Goal: Task Accomplishment & Management: Use online tool/utility

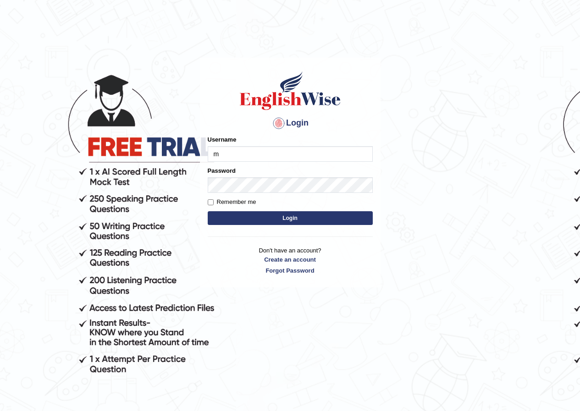
type input "mohansundaram_parramatta"
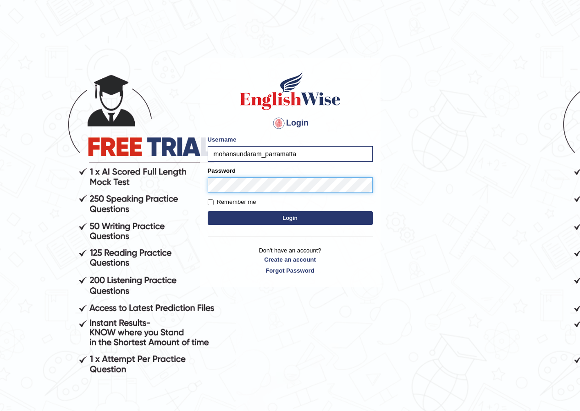
click at [208, 211] on button "Login" at bounding box center [290, 218] width 165 height 14
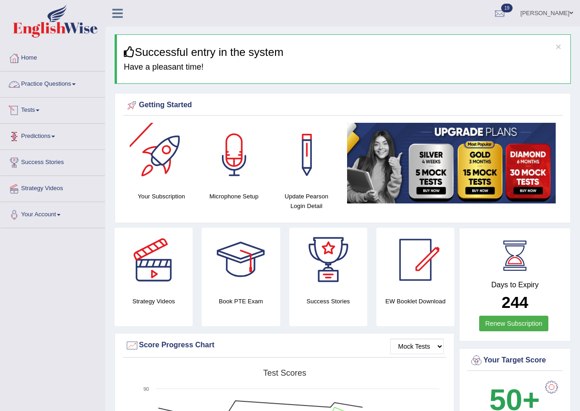
click at [39, 107] on link "Tests" at bounding box center [52, 109] width 105 height 23
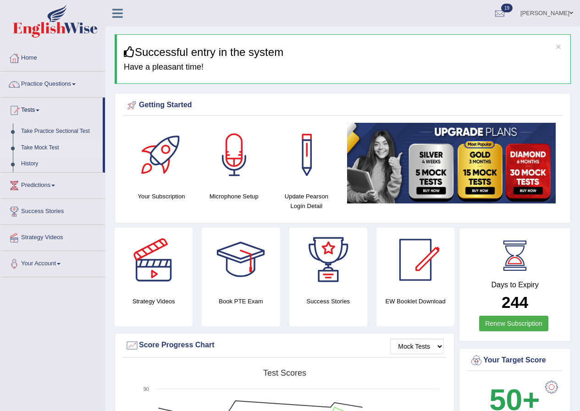
click at [45, 145] on link "Take Mock Test" at bounding box center [60, 148] width 86 height 17
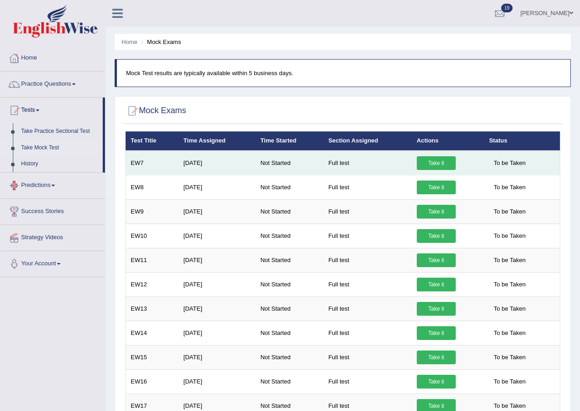
click at [438, 161] on link "Take it" at bounding box center [436, 163] width 39 height 14
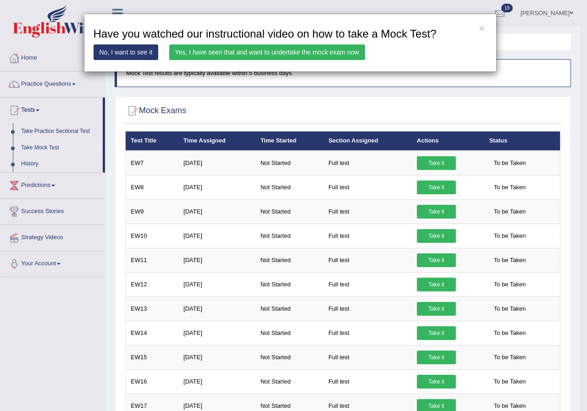
click at [300, 52] on link "Yes, I have seen that and want to undertake the mock exam now" at bounding box center [267, 52] width 196 height 16
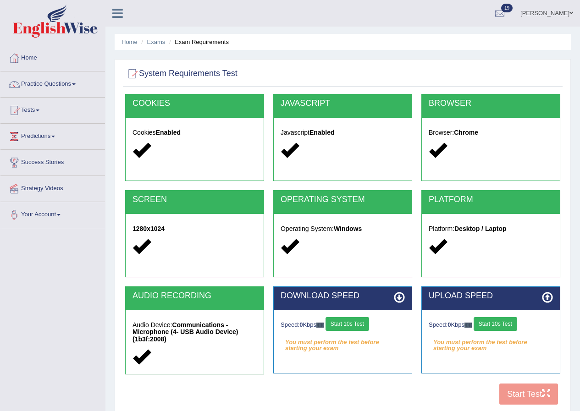
click at [348, 324] on button "Start 10s Test" at bounding box center [348, 324] width 44 height 14
click at [503, 322] on button "Start 10s Test" at bounding box center [496, 324] width 44 height 14
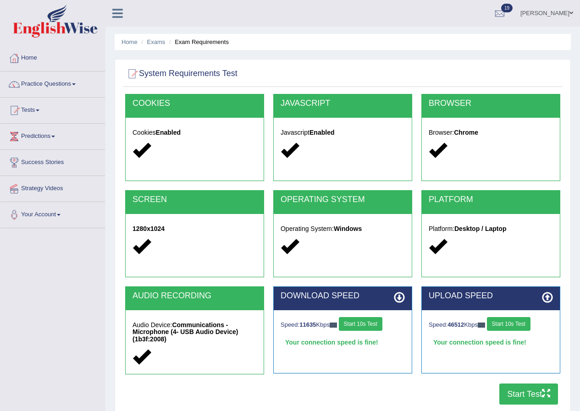
click at [541, 400] on button "Start Test" at bounding box center [529, 394] width 59 height 21
